Goal: Information Seeking & Learning: Learn about a topic

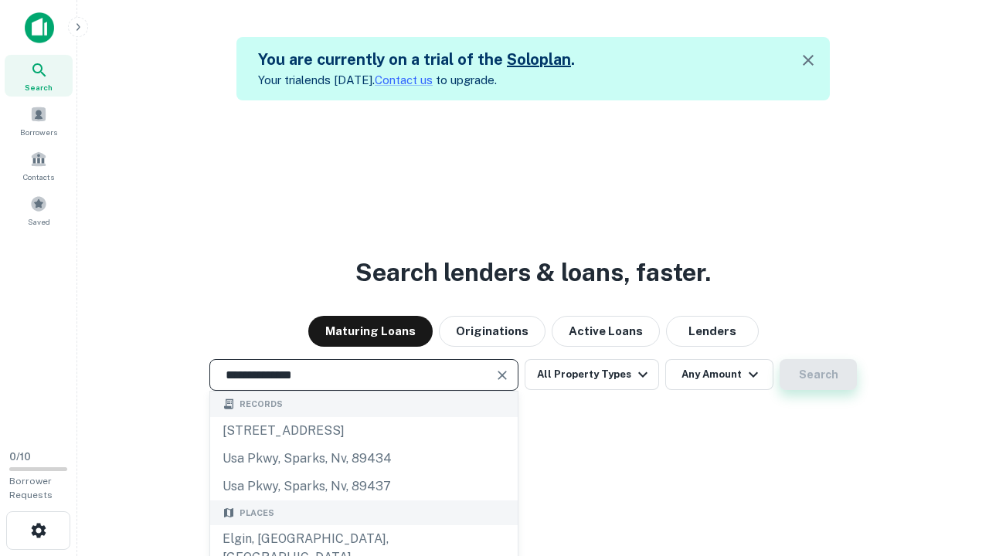
click at [366, 539] on div "Elgin, [GEOGRAPHIC_DATA], [GEOGRAPHIC_DATA]" at bounding box center [364, 549] width 308 height 46
type input "**********"
click at [815, 375] on button "Search" at bounding box center [818, 374] width 77 height 31
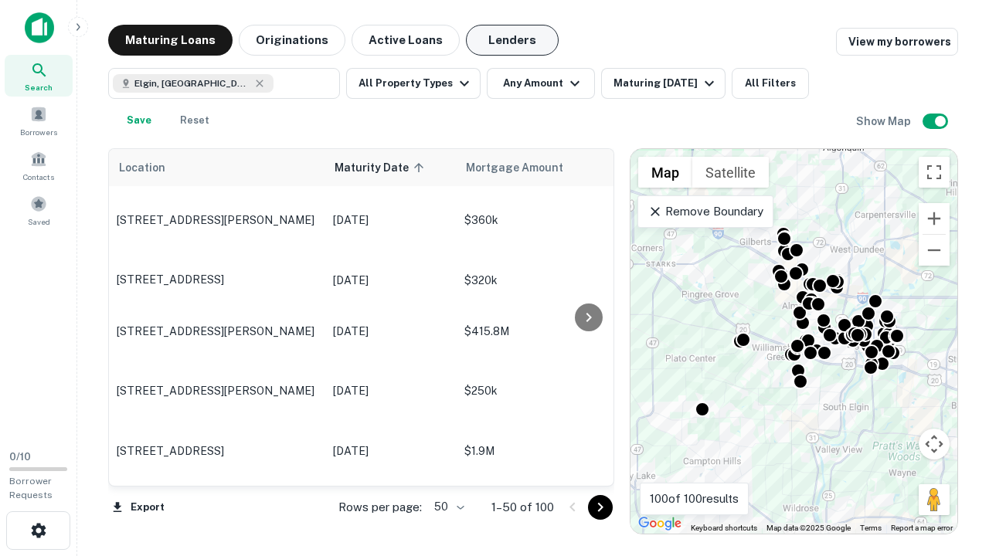
click at [498, 40] on button "Lenders" at bounding box center [512, 40] width 93 height 31
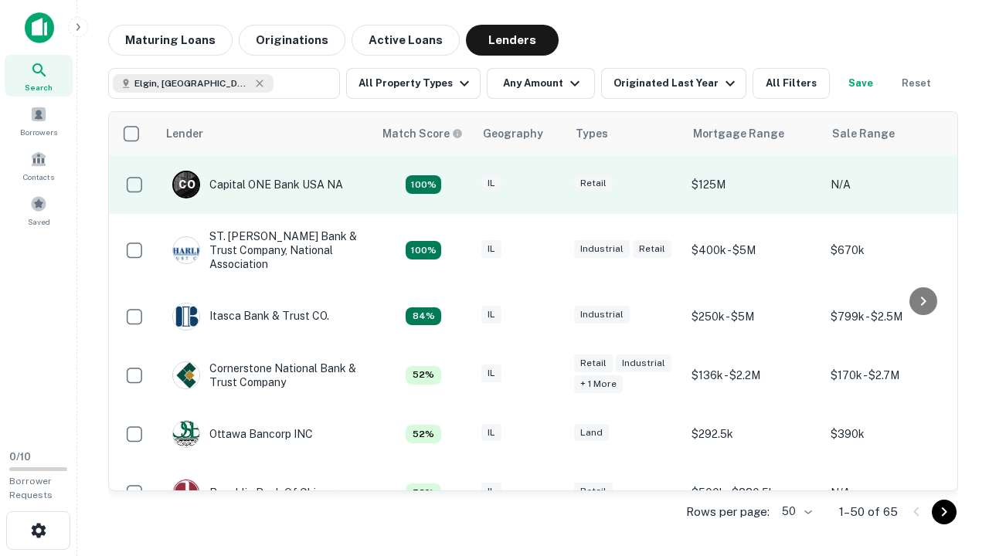
click at [549, 185] on div "IL" at bounding box center [519, 185] width 77 height 21
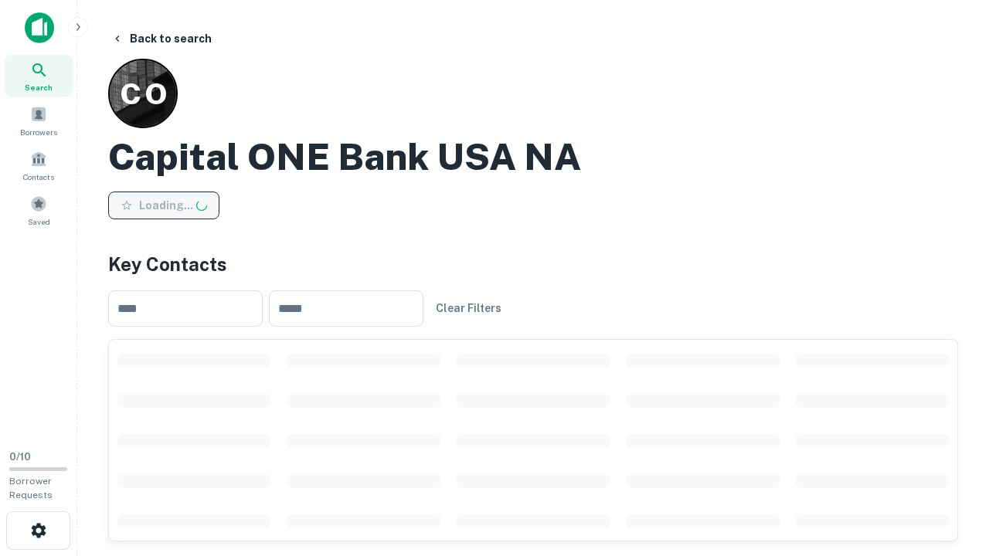
click at [162, 205] on button "Loading..." at bounding box center [163, 206] width 111 height 28
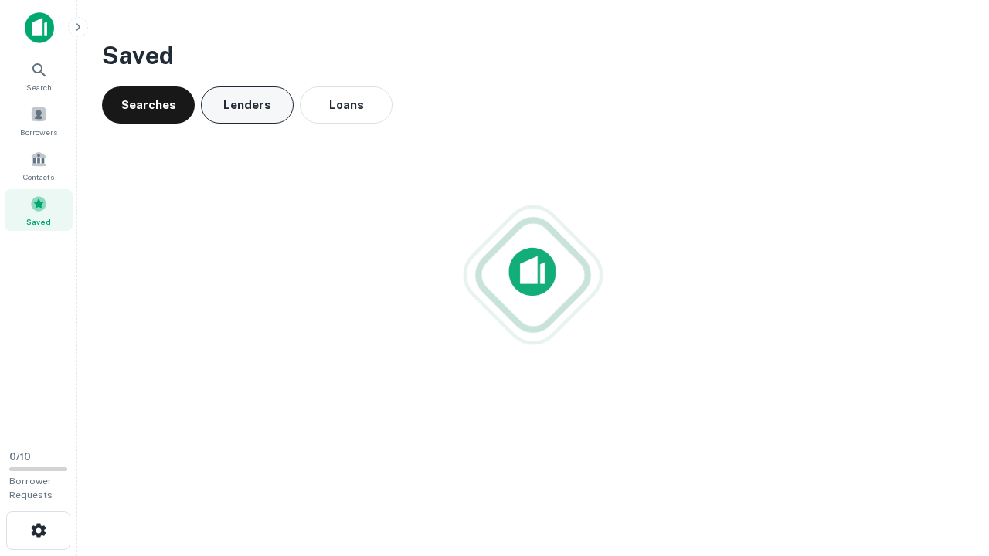
click at [247, 105] on button "Lenders" at bounding box center [247, 105] width 93 height 37
